Goal: Task Accomplishment & Management: Manage account settings

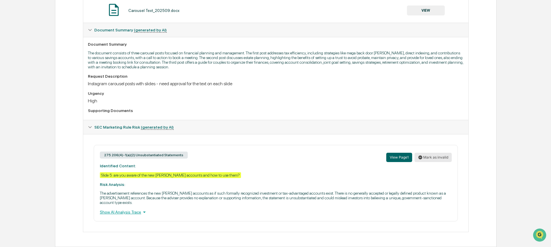
click at [435, 153] on button "Mark as invalid" at bounding box center [432, 157] width 37 height 9
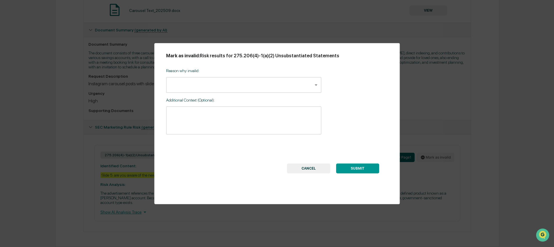
click at [268, 82] on body "Calendar Manage Tasks Reviews Approval Management Company People, Data, Setting…" at bounding box center [277, 60] width 554 height 373
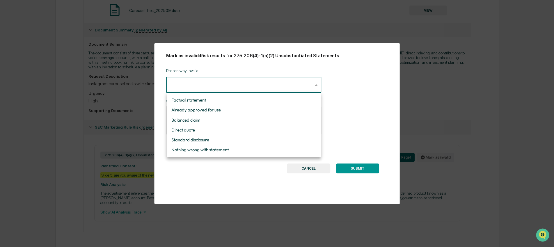
click at [271, 148] on li "Nothing wrong with statement" at bounding box center [244, 150] width 154 height 10
type input "**********"
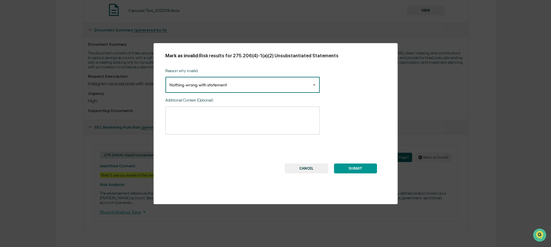
click at [361, 169] on button "SUBMIT" at bounding box center [355, 169] width 43 height 10
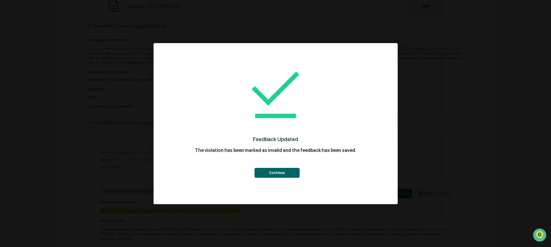
click at [273, 172] on button "Continue" at bounding box center [276, 173] width 45 height 10
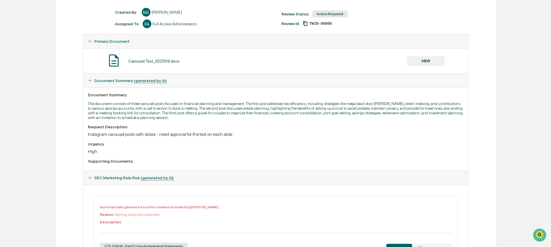
scroll to position [25, 0]
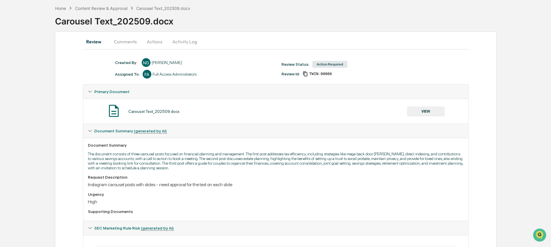
click at [423, 113] on button "VIEW" at bounding box center [426, 111] width 38 height 10
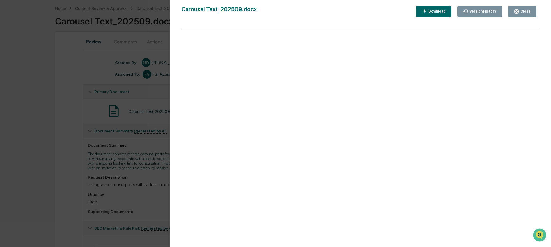
click at [438, 10] on div "Download" at bounding box center [436, 11] width 18 height 4
click at [523, 12] on div "Close" at bounding box center [524, 11] width 11 height 4
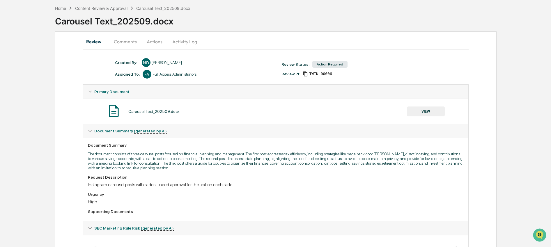
click at [155, 45] on button "Actions" at bounding box center [154, 42] width 26 height 14
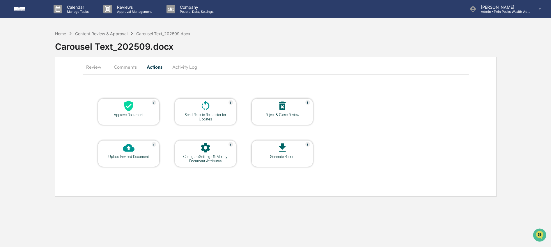
scroll to position [0, 0]
click at [138, 109] on div at bounding box center [129, 106] width 58 height 13
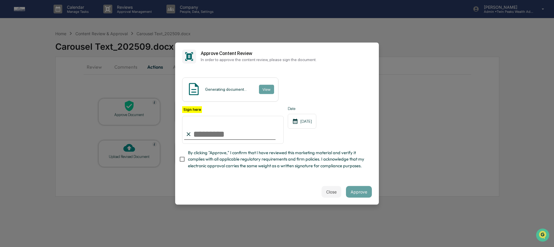
click at [213, 134] on input "Sign here" at bounding box center [233, 130] width 102 height 28
type input "**********"
click at [222, 161] on span "By clicking "Approve," I confirm that I have reviewed this marketing material a…" at bounding box center [277, 159] width 179 height 19
click at [357, 191] on button "Approve" at bounding box center [359, 192] width 26 height 12
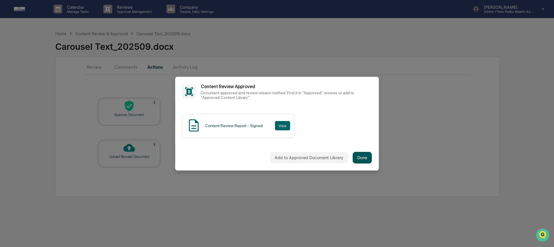
click at [367, 157] on button "Done" at bounding box center [362, 158] width 19 height 12
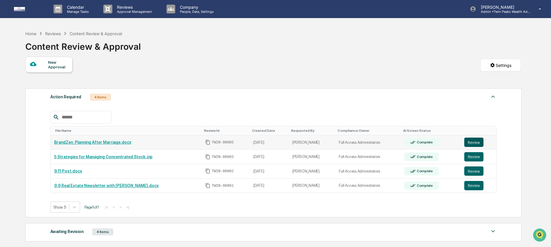
click at [479, 143] on button "Review" at bounding box center [473, 142] width 19 height 9
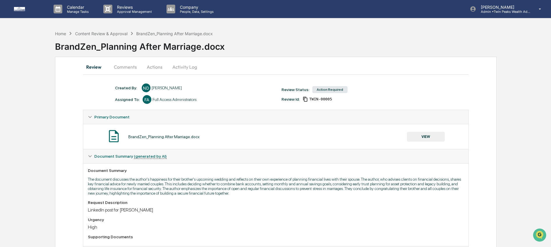
click at [438, 134] on button "VIEW" at bounding box center [426, 137] width 38 height 10
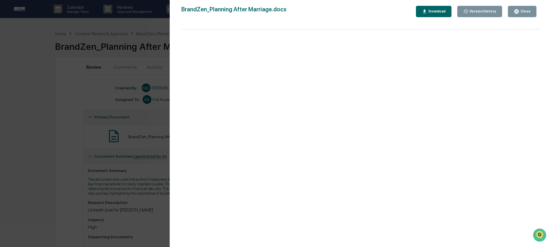
click at [432, 10] on div "Download" at bounding box center [436, 11] width 18 height 4
click at [523, 14] on div "Close" at bounding box center [522, 12] width 17 height 6
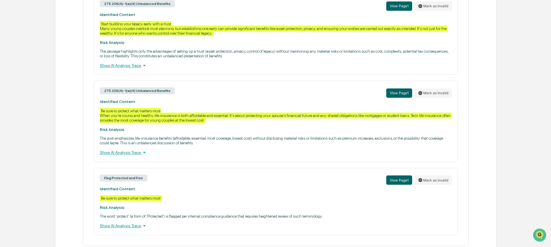
scroll to position [301, 0]
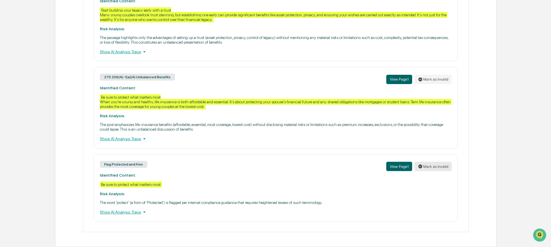
click at [436, 165] on button "Mark as invalid" at bounding box center [432, 166] width 37 height 9
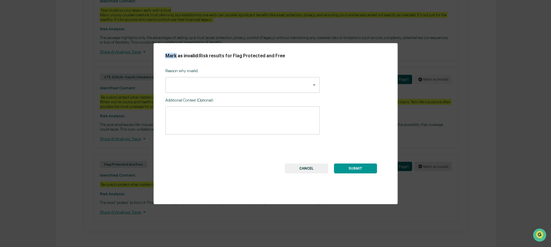
click at [436, 165] on div "Mark as invalid: Risk results for Flag Protected and Free Reason why invalid: ​…" at bounding box center [275, 123] width 551 height 247
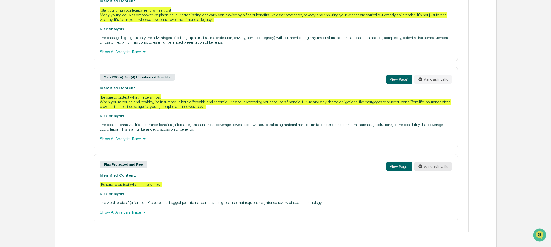
click at [444, 166] on button "Mark as invalid" at bounding box center [432, 166] width 37 height 9
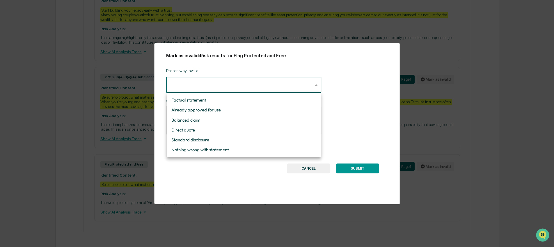
click at [280, 106] on li "Already approved for use" at bounding box center [244, 110] width 154 height 10
type input "**********"
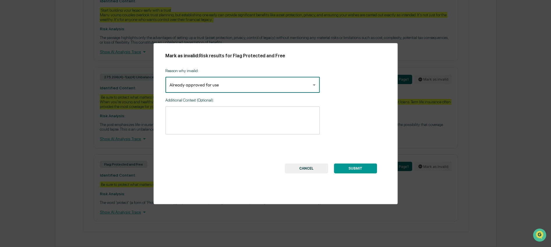
click at [364, 172] on button "SUBMIT" at bounding box center [355, 169] width 43 height 10
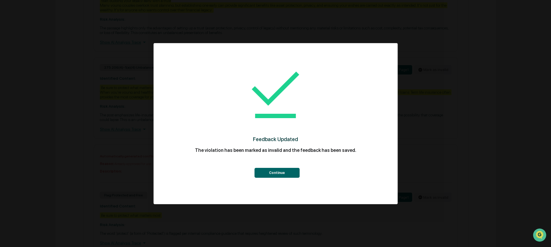
click at [287, 174] on button "Continue" at bounding box center [276, 173] width 45 height 10
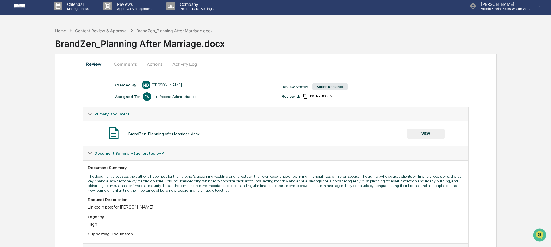
scroll to position [0, 0]
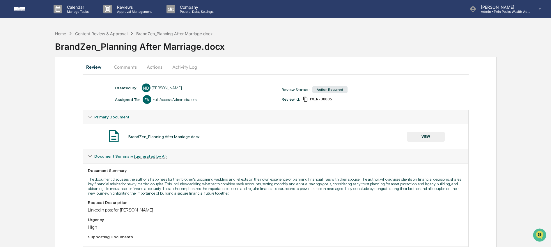
drag, startPoint x: 127, startPoint y: 69, endPoint x: 129, endPoint y: 72, distance: 3.8
click at [127, 69] on button "Comments" at bounding box center [125, 67] width 32 height 14
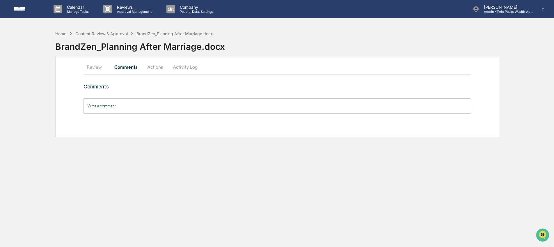
click at [141, 108] on input "Write a comment..." at bounding box center [278, 105] width 388 height 15
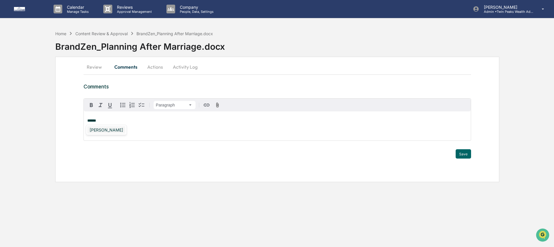
click at [108, 131] on div "[PERSON_NAME]" at bounding box center [106, 129] width 38 height 7
click at [459, 153] on button "Save" at bounding box center [463, 153] width 15 height 9
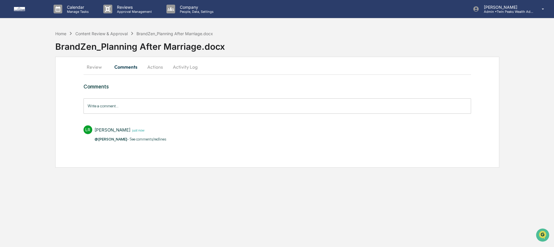
click at [159, 69] on button "Actions" at bounding box center [155, 67] width 26 height 14
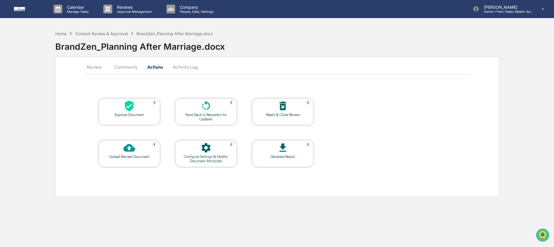
click at [136, 159] on div "Upload Revised Document" at bounding box center [129, 157] width 52 height 4
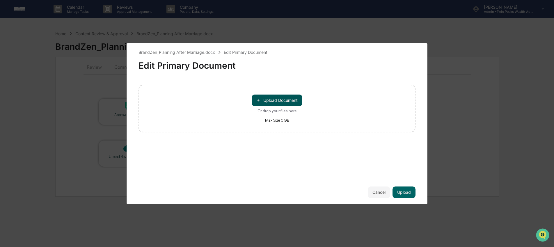
click at [261, 103] on button "＋ Upload Document" at bounding box center [277, 101] width 51 height 12
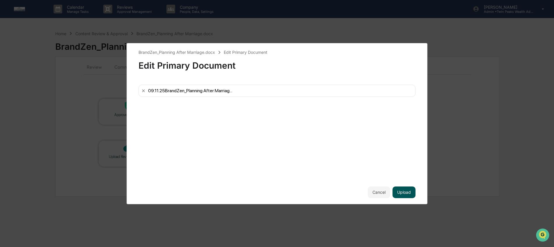
click at [408, 191] on button "Upload" at bounding box center [404, 193] width 23 height 12
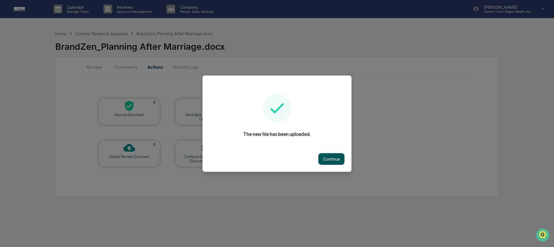
click at [327, 156] on button "Continue" at bounding box center [331, 159] width 26 height 12
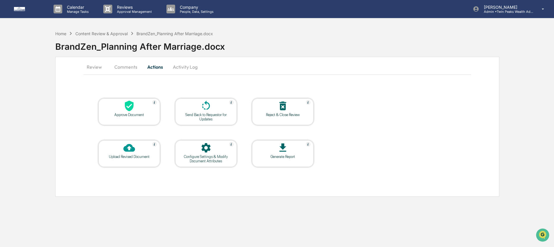
click at [207, 119] on div "Send Back to Requestor for Updates" at bounding box center [206, 117] width 52 height 9
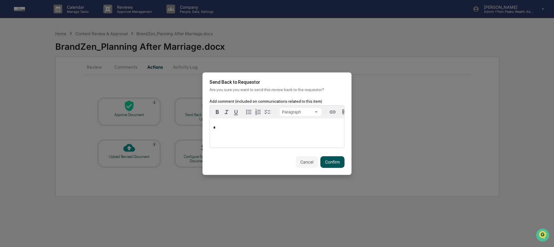
click at [324, 163] on button "Confirm" at bounding box center [332, 162] width 24 height 12
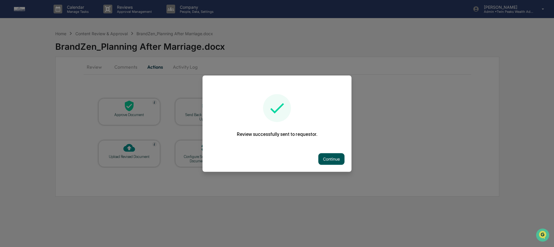
click at [337, 157] on button "Continue" at bounding box center [331, 159] width 26 height 12
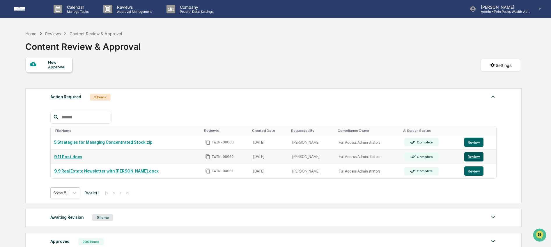
click at [473, 158] on button "Review" at bounding box center [473, 156] width 19 height 9
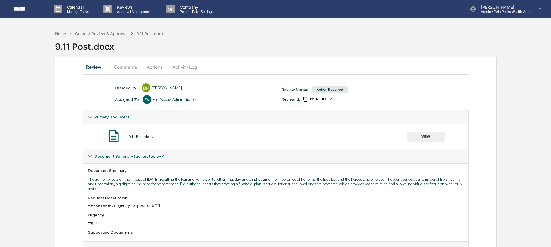
click at [428, 140] on button "VIEW" at bounding box center [426, 137] width 38 height 10
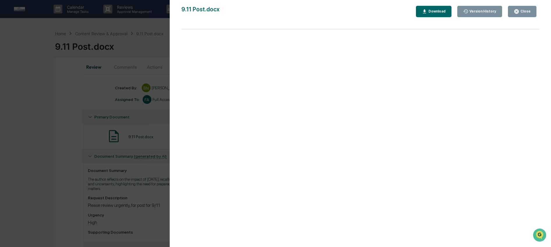
click at [527, 9] on div "Close" at bounding box center [522, 12] width 17 height 6
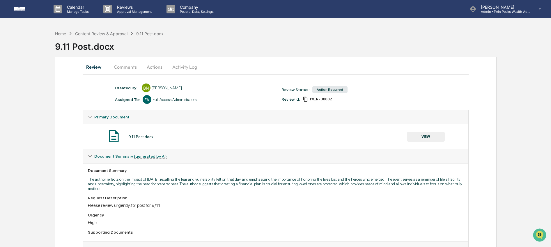
click at [130, 65] on button "Comments" at bounding box center [125, 67] width 32 height 14
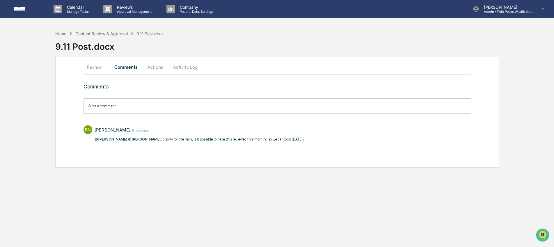
click at [140, 106] on input "Write a comment..." at bounding box center [278, 105] width 388 height 15
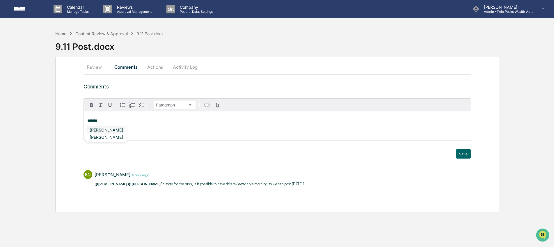
click at [109, 131] on div "[PERSON_NAME]" at bounding box center [106, 129] width 38 height 7
click at [470, 152] on button "Save" at bounding box center [463, 153] width 15 height 9
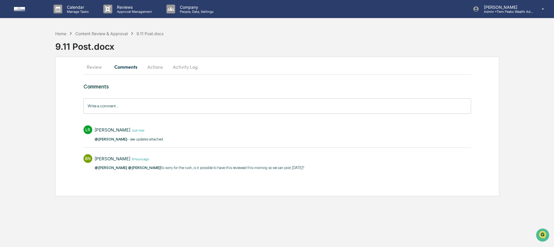
click at [156, 68] on button "Actions" at bounding box center [155, 67] width 26 height 14
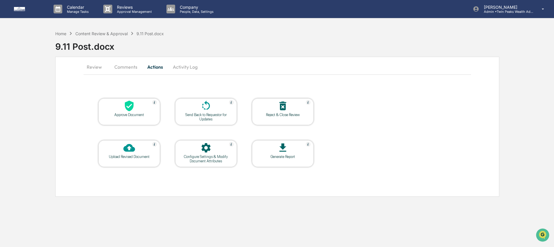
click at [117, 151] on div at bounding box center [129, 148] width 58 height 13
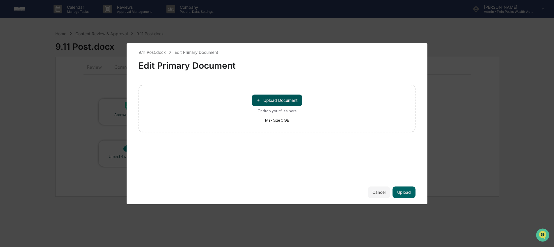
click at [279, 102] on button "＋ Upload Document" at bounding box center [277, 101] width 51 height 12
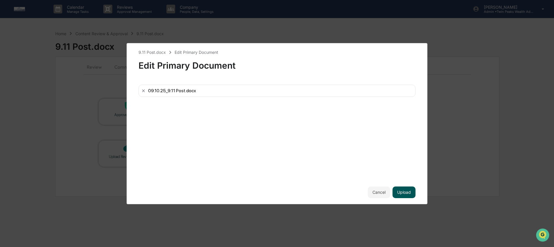
click at [401, 195] on button "Upload" at bounding box center [404, 193] width 23 height 12
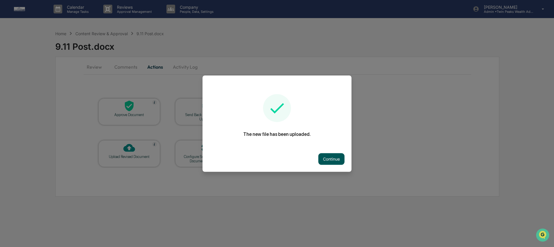
click at [327, 162] on button "Continue" at bounding box center [331, 159] width 26 height 12
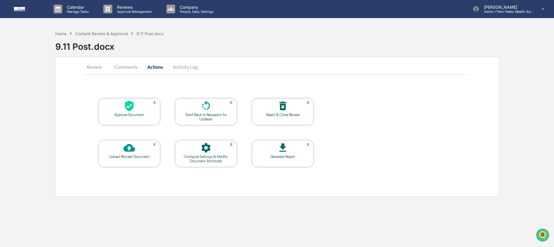
click at [187, 118] on div "Send Back to Requestor for Updates" at bounding box center [206, 117] width 52 height 9
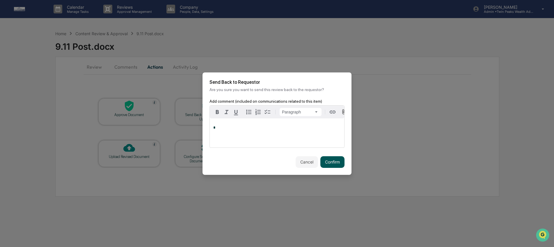
click at [336, 167] on button "Confirm" at bounding box center [332, 162] width 24 height 12
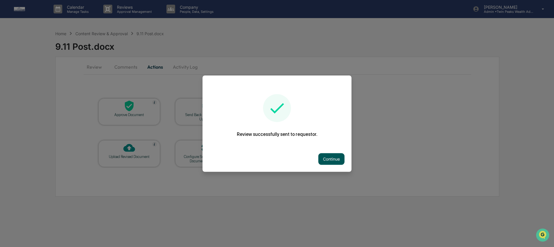
click at [335, 159] on button "Continue" at bounding box center [331, 159] width 26 height 12
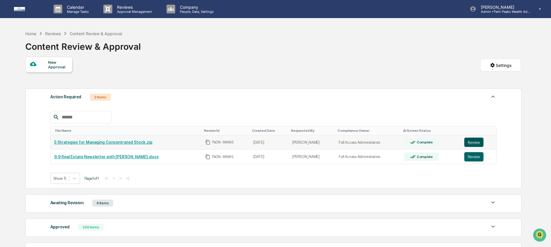
click at [478, 145] on button "Review" at bounding box center [473, 142] width 19 height 9
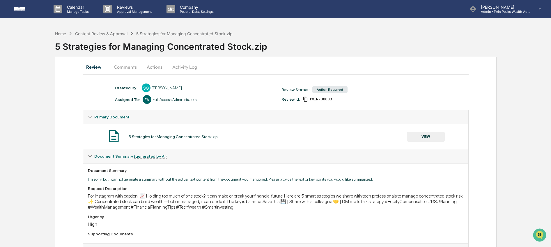
click at [420, 139] on button "VIEW" at bounding box center [426, 137] width 38 height 10
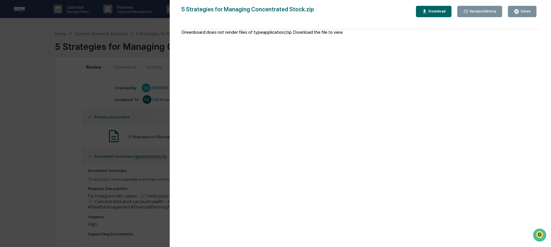
click at [438, 9] on div "Download" at bounding box center [434, 12] width 24 height 6
click at [515, 9] on icon "button" at bounding box center [517, 12] width 6 height 6
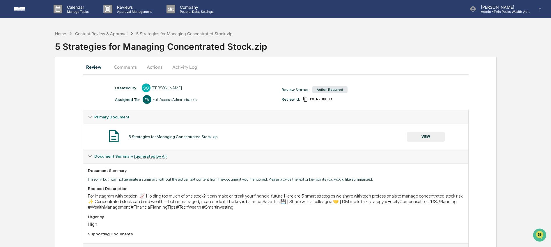
click at [177, 68] on button "Activity Log" at bounding box center [185, 67] width 34 height 14
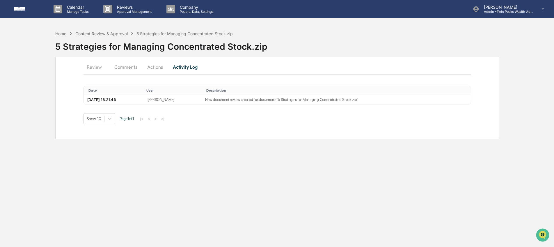
click at [120, 68] on button "Comments" at bounding box center [126, 67] width 32 height 14
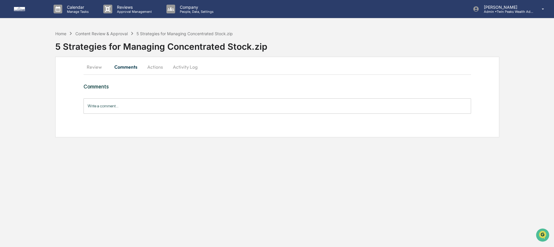
click at [120, 104] on input "Write a comment..." at bounding box center [278, 105] width 388 height 15
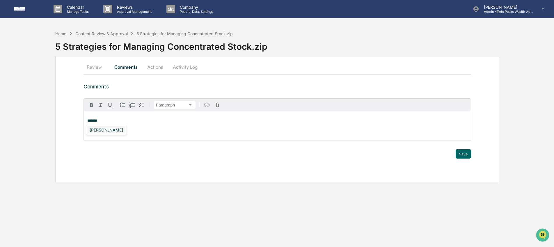
click at [102, 127] on div "[PERSON_NAME]" at bounding box center [106, 129] width 38 height 7
click at [275, 121] on p "**********" at bounding box center [277, 121] width 380 height 4
drag, startPoint x: 188, startPoint y: 119, endPoint x: 48, endPoint y: 119, distance: 140.5
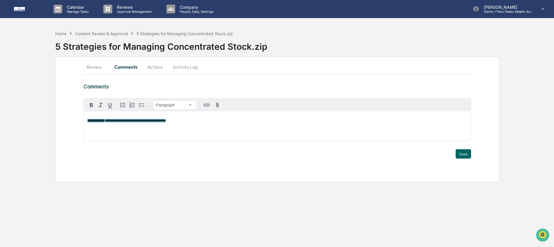
click at [48, 119] on div "**********" at bounding box center [277, 105] width 554 height 155
click at [149, 66] on button "Actions" at bounding box center [155, 67] width 26 height 14
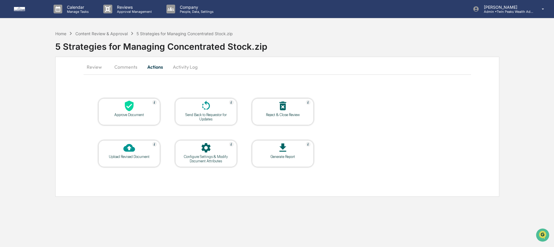
click at [148, 111] on div at bounding box center [129, 106] width 58 height 13
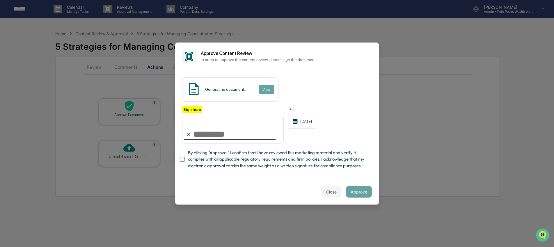
click at [237, 131] on input "Sign here" at bounding box center [233, 130] width 102 height 28
type input "**********"
click at [235, 161] on span "By clicking "Approve," I confirm that I have reviewed this marketing material a…" at bounding box center [277, 159] width 179 height 19
click at [359, 186] on button "Approve" at bounding box center [359, 192] width 26 height 12
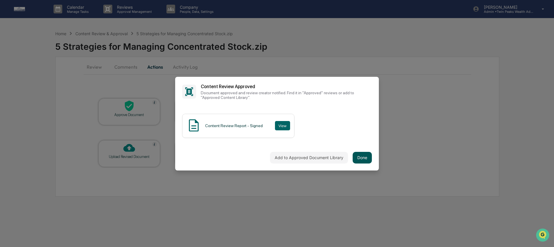
click at [366, 157] on button "Done" at bounding box center [362, 158] width 19 height 12
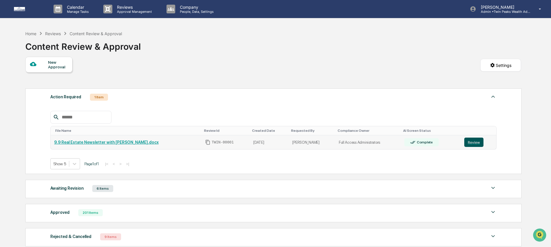
click at [472, 143] on button "Review" at bounding box center [473, 142] width 19 height 9
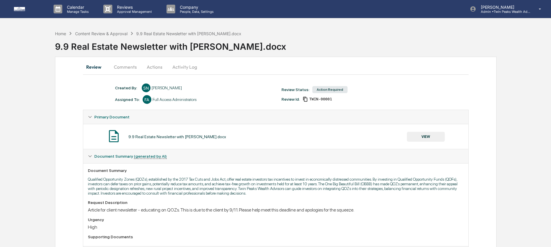
click at [180, 65] on button "Activity Log" at bounding box center [185, 67] width 34 height 14
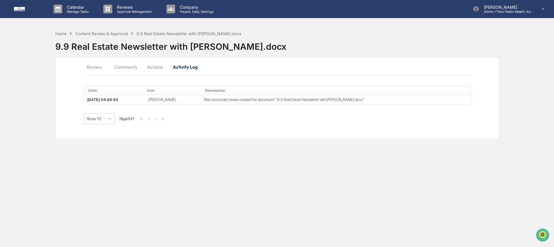
click at [128, 65] on button "Comments" at bounding box center [126, 67] width 32 height 14
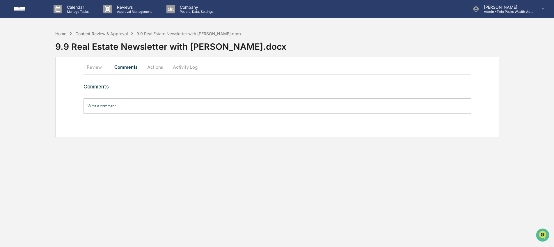
click at [97, 69] on button "Review" at bounding box center [97, 67] width 26 height 14
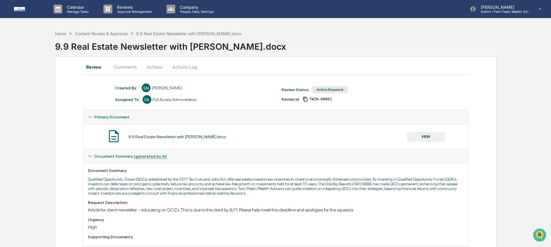
click at [432, 134] on button "VIEW" at bounding box center [426, 137] width 38 height 10
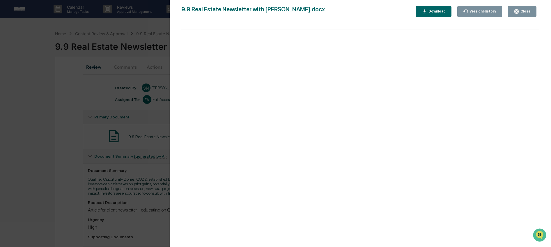
click at [525, 15] on button "Close" at bounding box center [522, 11] width 29 height 11
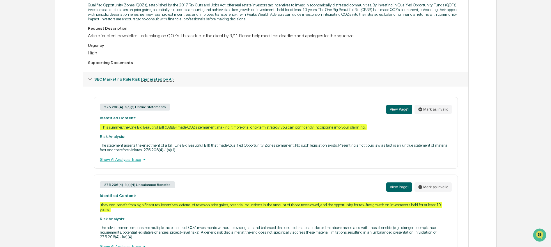
scroll to position [182, 0]
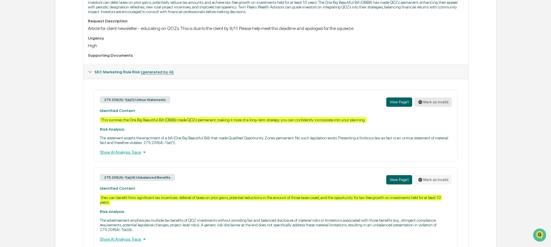
click at [444, 105] on button "Mark as invalid" at bounding box center [432, 101] width 37 height 9
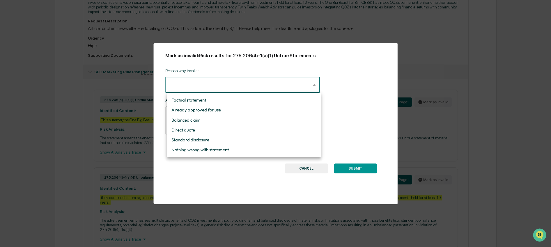
click at [252, 89] on body "Calendar Manage Tasks Reviews Approval Management Company People, Data, Setting…" at bounding box center [275, 46] width 551 height 456
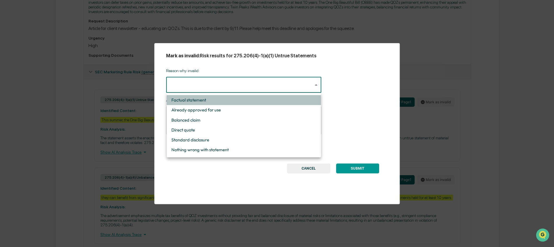
click at [251, 97] on li "Factual statement" at bounding box center [244, 100] width 154 height 10
type input "**********"
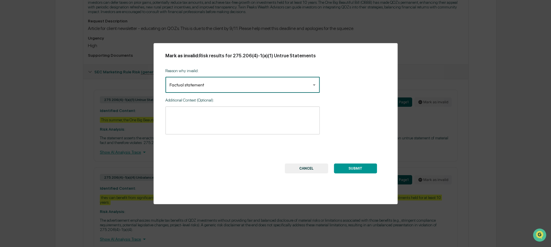
click at [360, 171] on button "SUBMIT" at bounding box center [355, 169] width 43 height 10
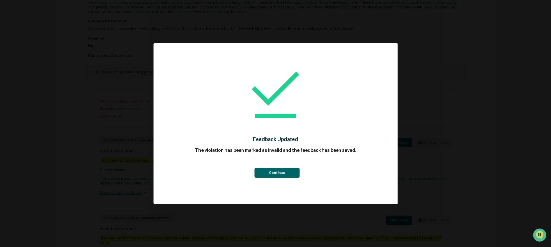
click at [287, 174] on button "Continue" at bounding box center [276, 173] width 45 height 10
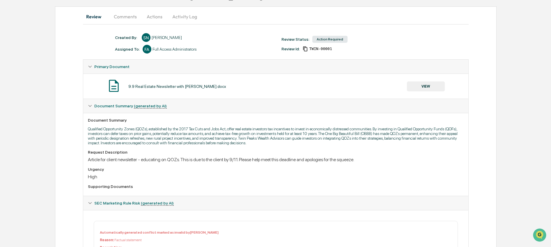
scroll to position [0, 0]
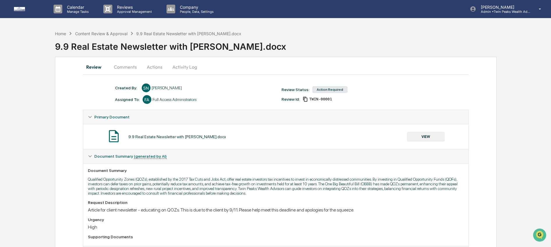
click at [434, 138] on button "VIEW" at bounding box center [426, 137] width 38 height 10
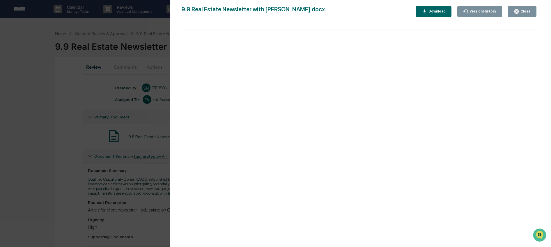
click at [525, 11] on div "Close" at bounding box center [524, 11] width 11 height 4
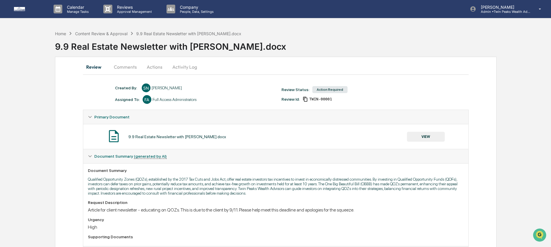
click at [329, 193] on p "Qualified Opportunity Zones (QOZs), established by the 2017 Tax Cuts and Jobs A…" at bounding box center [276, 186] width 376 height 19
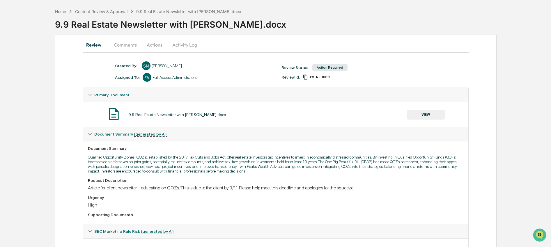
scroll to position [48, 0]
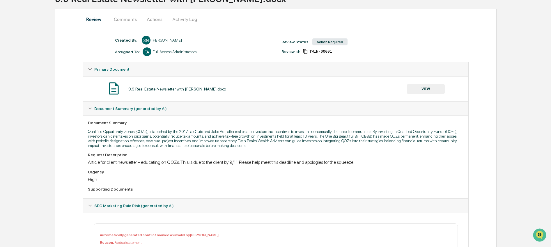
click at [154, 20] on button "Actions" at bounding box center [154, 19] width 26 height 14
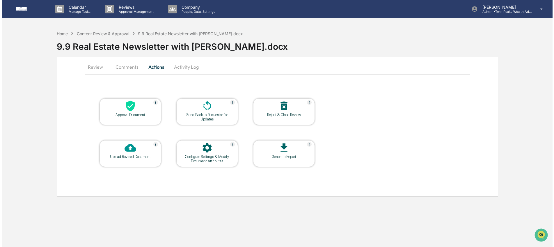
scroll to position [0, 0]
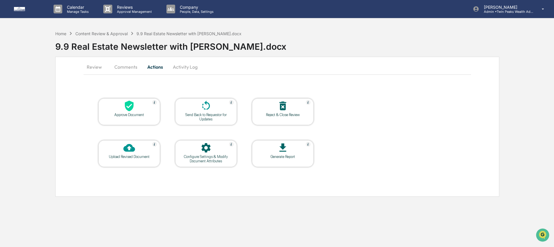
click at [134, 156] on div "Upload Revised Document" at bounding box center [129, 157] width 52 height 4
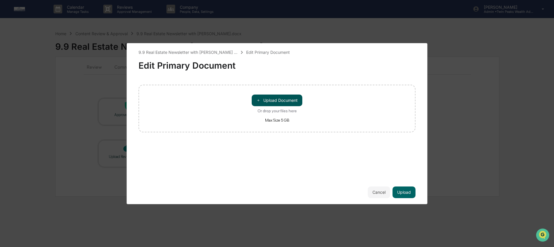
click at [283, 104] on button "＋ Upload Document" at bounding box center [277, 101] width 51 height 12
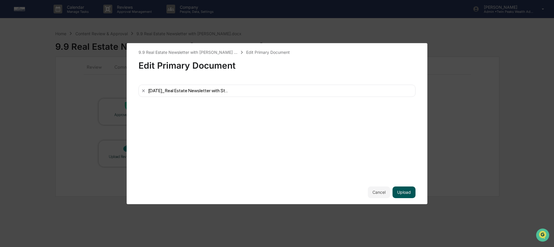
click at [401, 191] on button "Upload" at bounding box center [404, 193] width 23 height 12
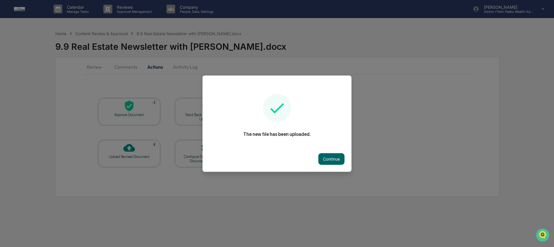
click at [330, 160] on button "Continue" at bounding box center [331, 159] width 26 height 12
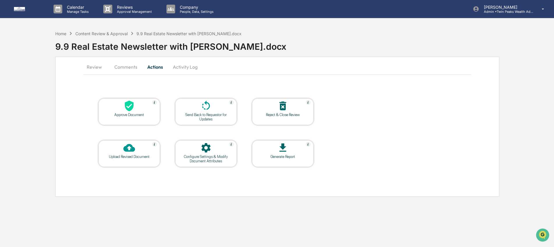
click at [215, 113] on div "Send Back to Requestor for Updates" at bounding box center [206, 117] width 52 height 9
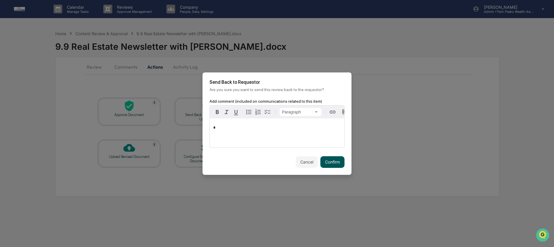
click at [343, 168] on button "Confirm" at bounding box center [332, 162] width 24 height 12
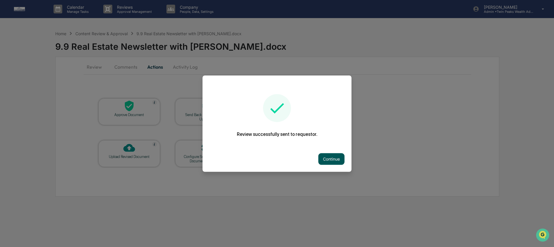
click at [325, 161] on button "Continue" at bounding box center [331, 159] width 26 height 12
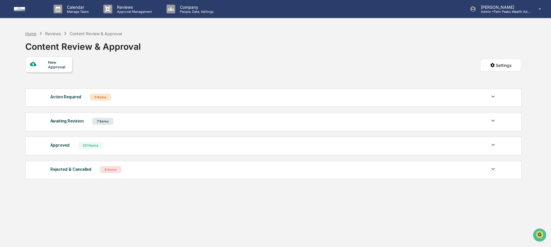
click at [30, 34] on div "Home" at bounding box center [30, 33] width 11 height 5
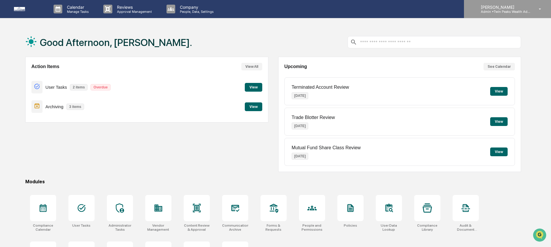
click at [507, 5] on p "[PERSON_NAME]" at bounding box center [503, 7] width 54 height 5
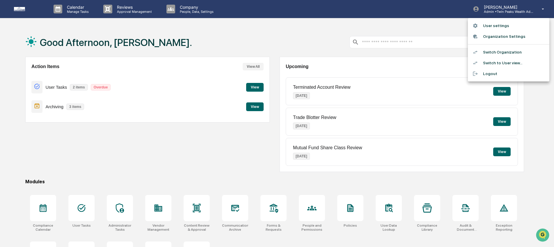
click at [509, 52] on li "Switch Organization" at bounding box center [508, 52] width 81 height 11
